Goal: Task Accomplishment & Management: Use online tool/utility

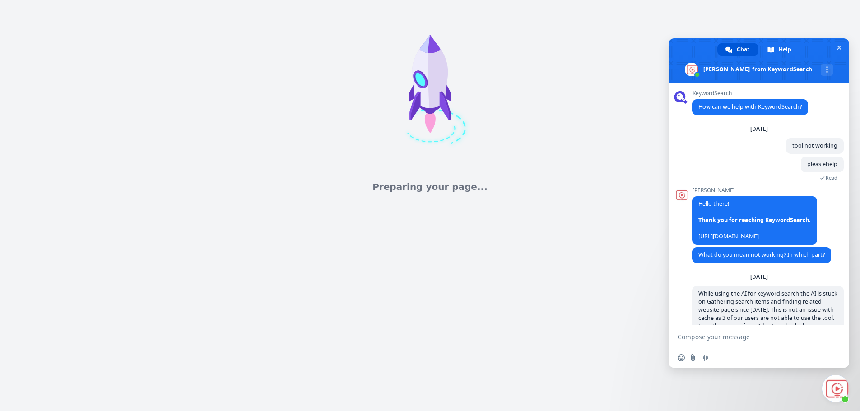
scroll to position [288, 0]
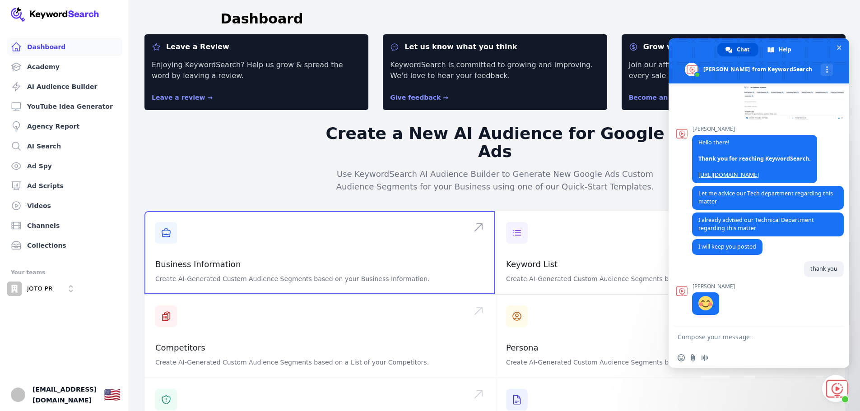
click at [223, 236] on span at bounding box center [319, 252] width 350 height 83
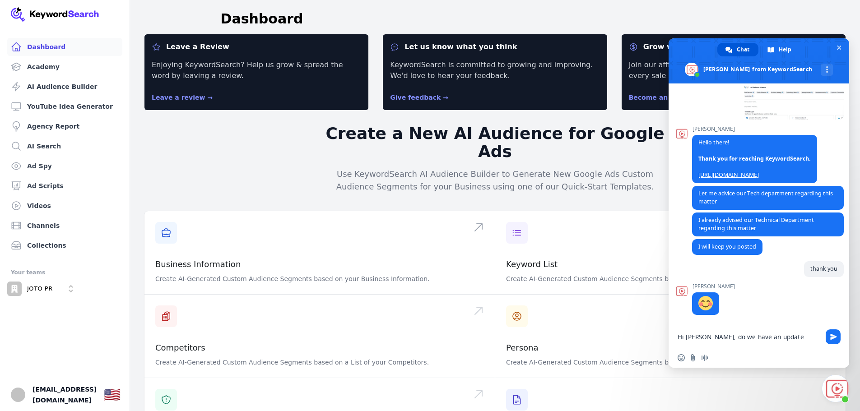
type textarea "Hi [PERSON_NAME], do we have an update here. The tool is still not working for …"
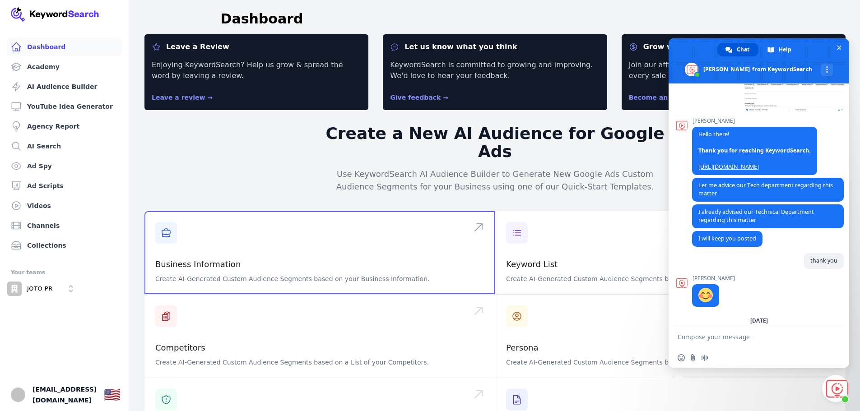
scroll to position [343, 0]
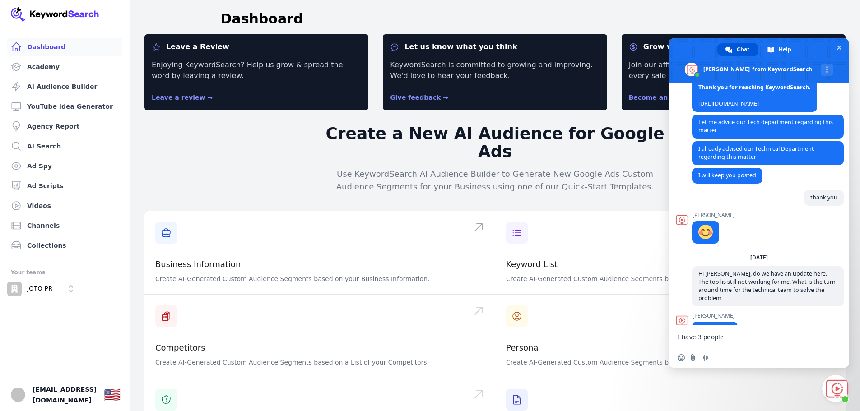
type textarea "I have 3 people using this"
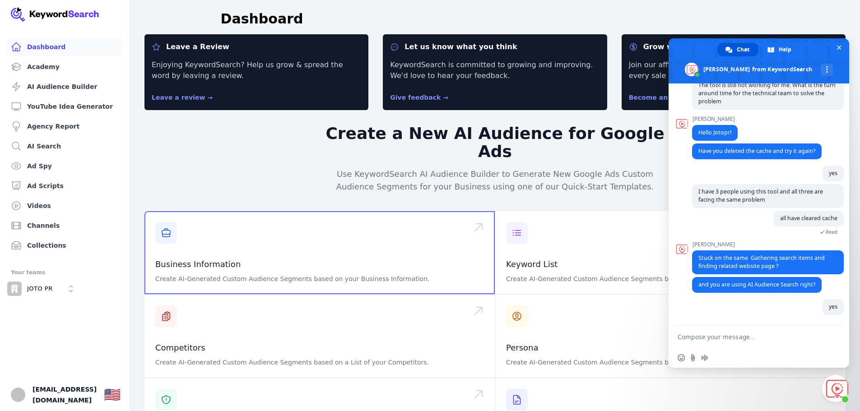
scroll to position [539, 0]
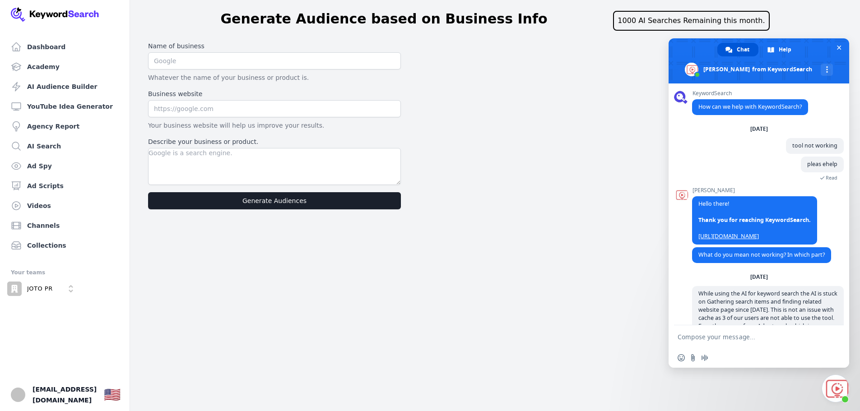
scroll to position [288, 0]
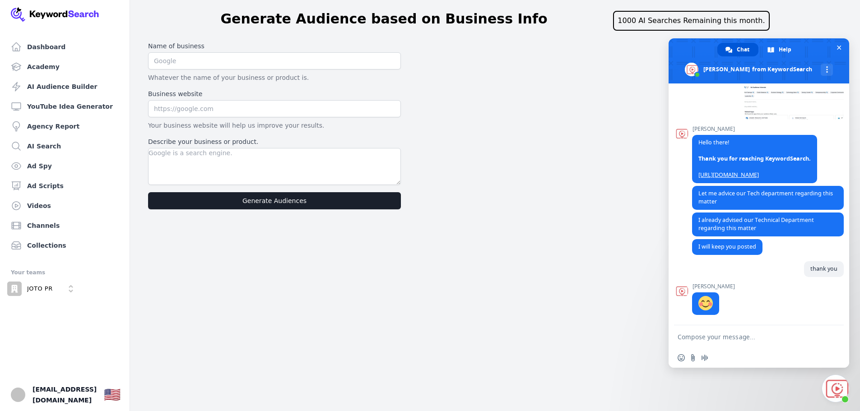
click at [167, 46] on label "Name of business" at bounding box center [274, 46] width 253 height 9
click at [171, 55] on input "text" at bounding box center [274, 60] width 253 height 17
type input "JOTO PR Disruptors"
click at [208, 112] on input "text" at bounding box center [274, 108] width 253 height 17
type input "[DOMAIN_NAME]"
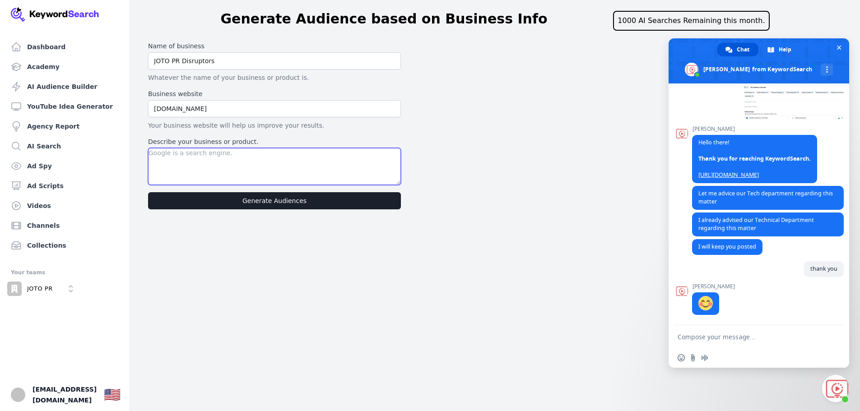
click at [213, 172] on textarea "Describe your business or product." at bounding box center [274, 166] width 253 height 37
type textarea "A PR agency which has a result oriented approach which they call as "Anti PR""
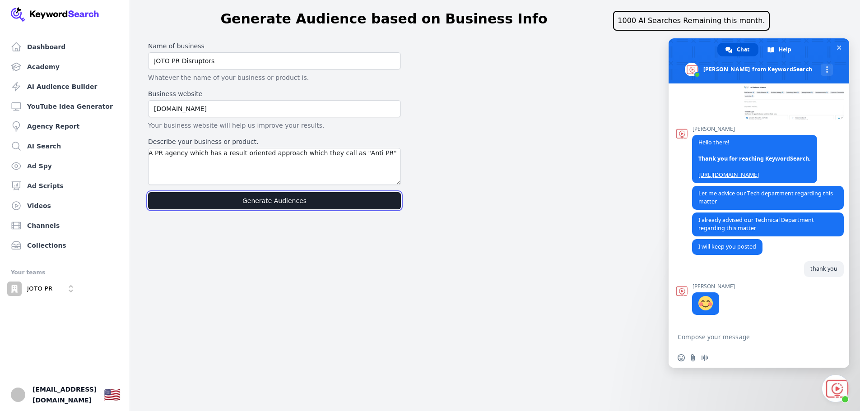
click at [287, 205] on button "Generate Audiences" at bounding box center [274, 200] width 253 height 17
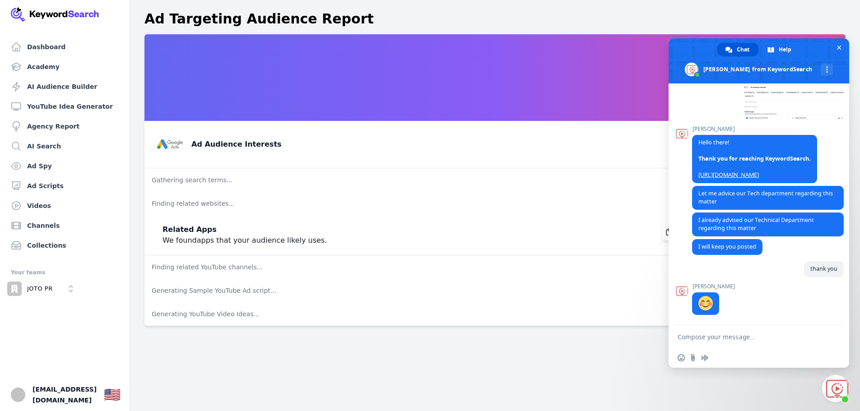
click at [748, 336] on textarea "Compose your message..." at bounding box center [748, 337] width 143 height 8
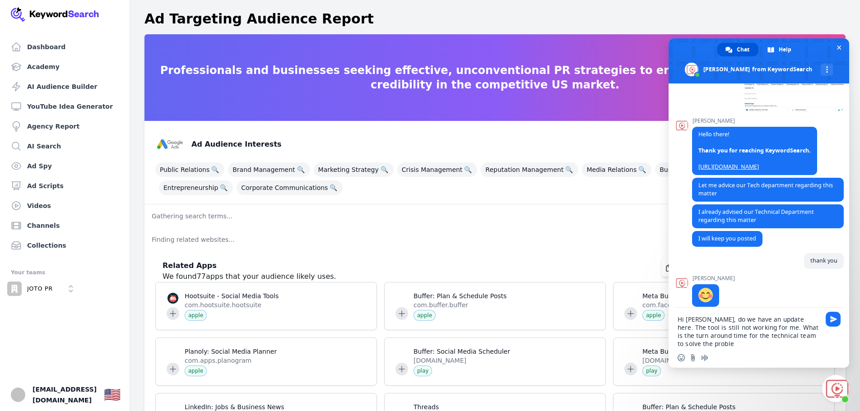
type textarea "Hi [PERSON_NAME], do we have an update here. The tool is still not working for …"
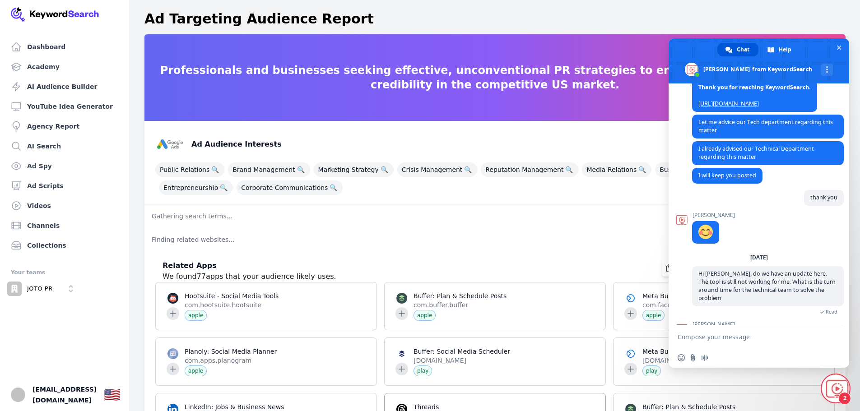
scroll to position [392, 0]
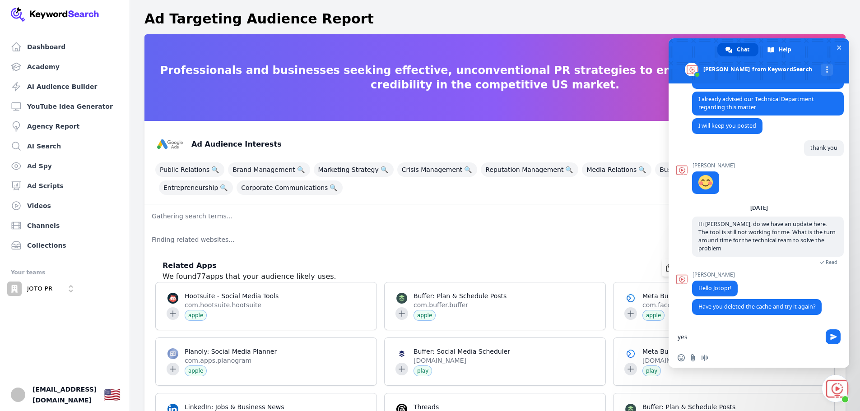
type textarea "yes"
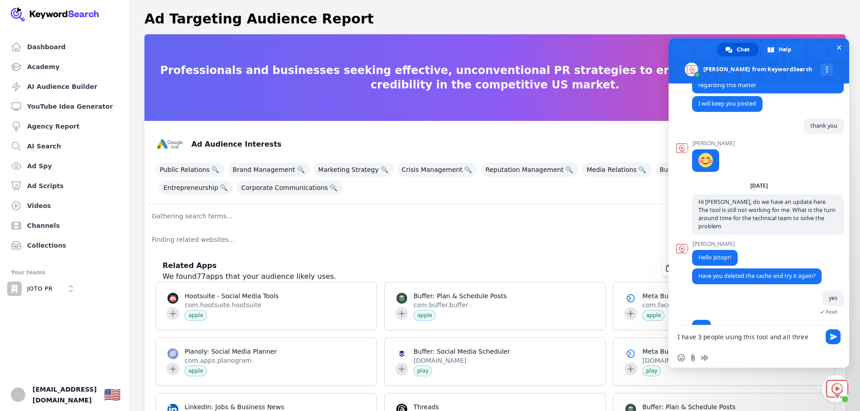
scroll to position [432, 0]
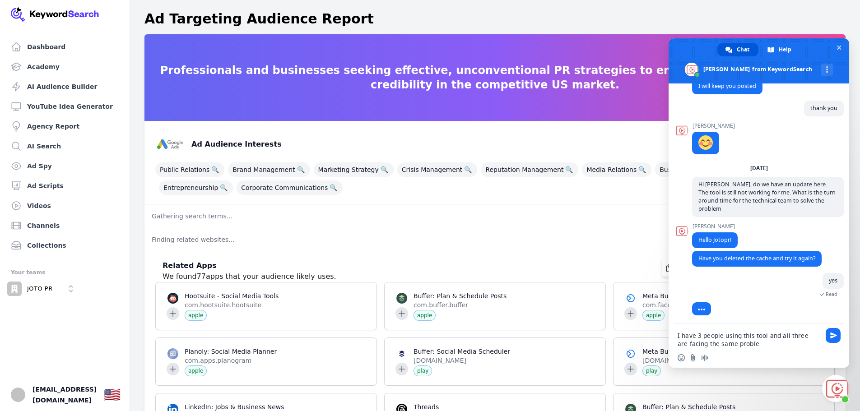
type textarea "I have 3 people using this tool and all three are facing the same problem"
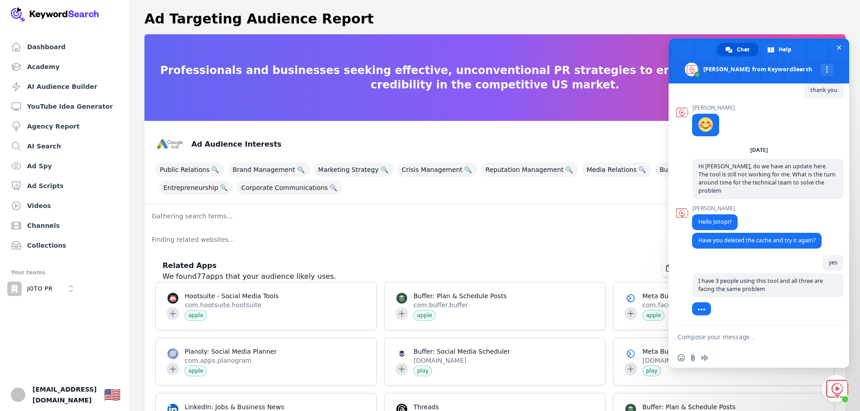
scroll to position [459, 0]
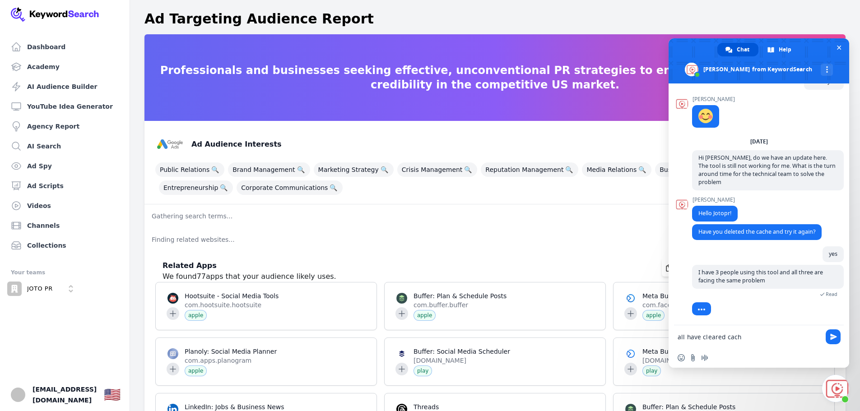
type textarea "all have cleared cache"
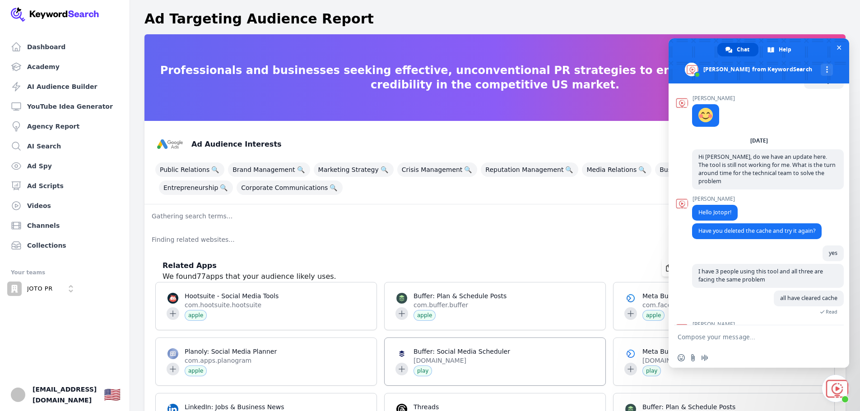
scroll to position [517, 0]
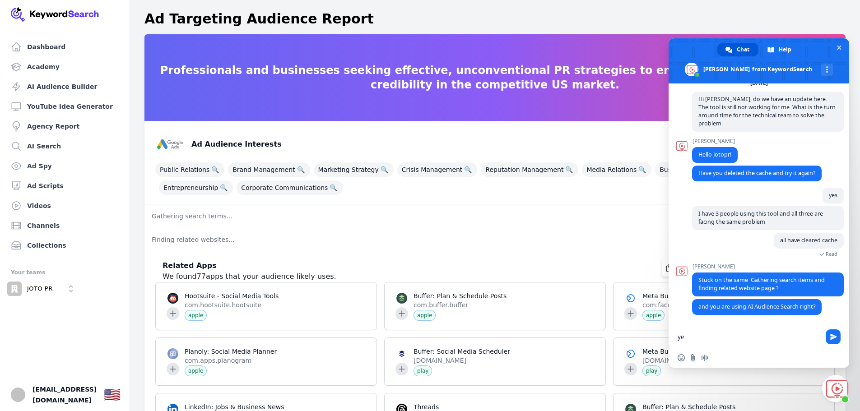
type textarea "yes"
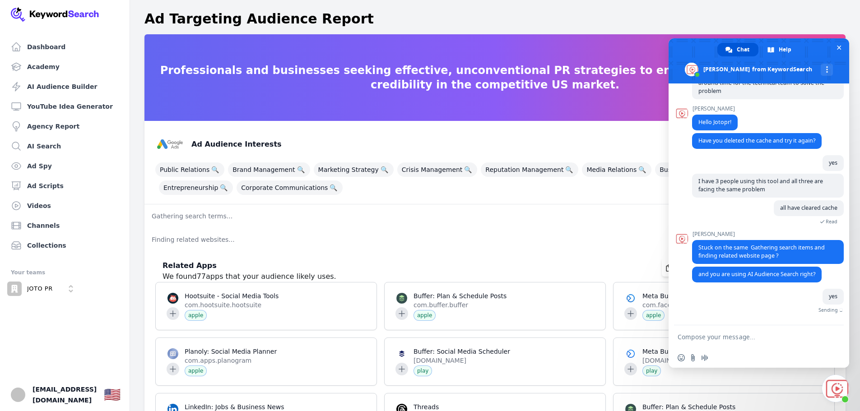
scroll to position [539, 0]
